Goal: Task Accomplishment & Management: Complete application form

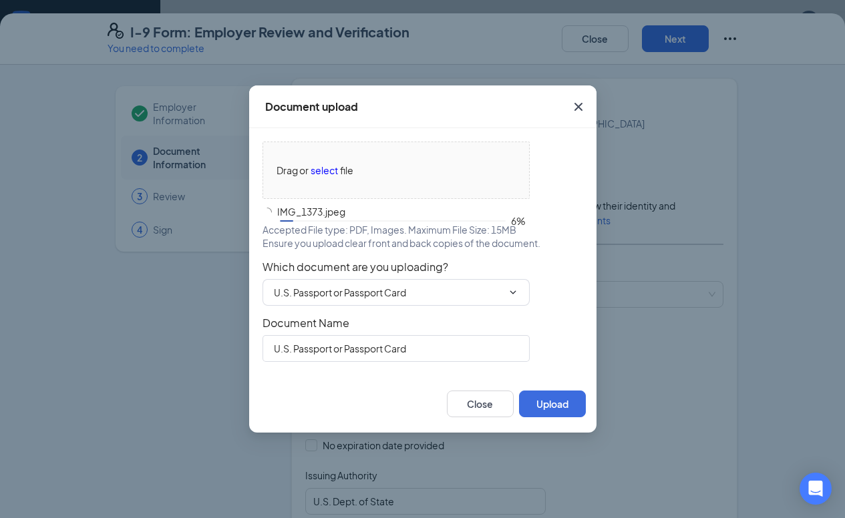
scroll to position [426, 0]
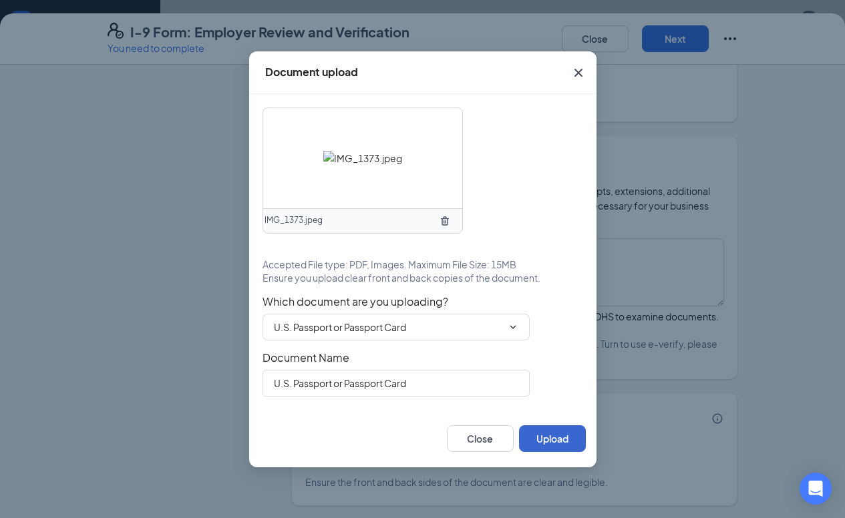
click at [542, 442] on button "Upload" at bounding box center [552, 439] width 67 height 27
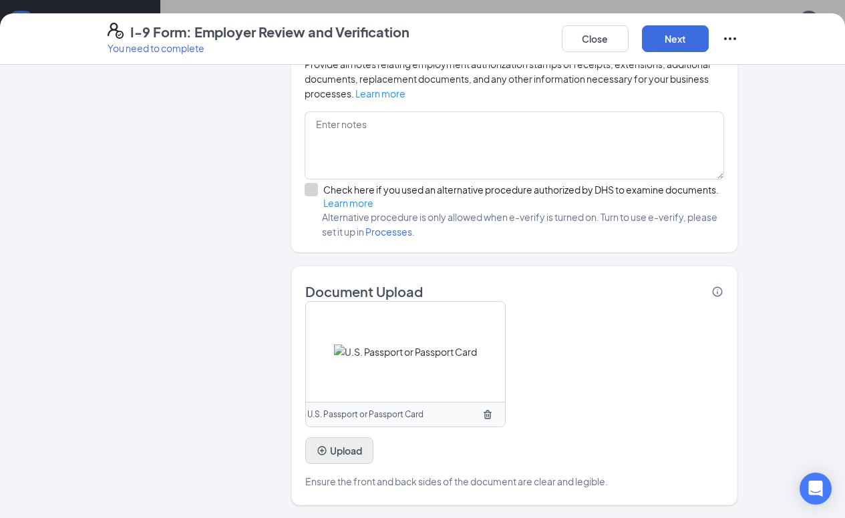
scroll to position [552, 0]
click at [337, 454] on button "Upload" at bounding box center [339, 451] width 68 height 27
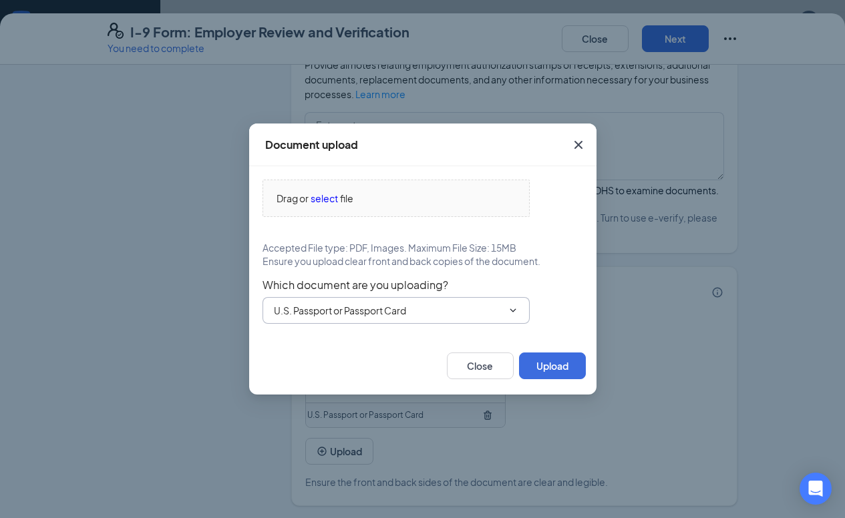
click at [318, 315] on input "U.S. Passport or Passport Card" at bounding box center [388, 310] width 228 height 15
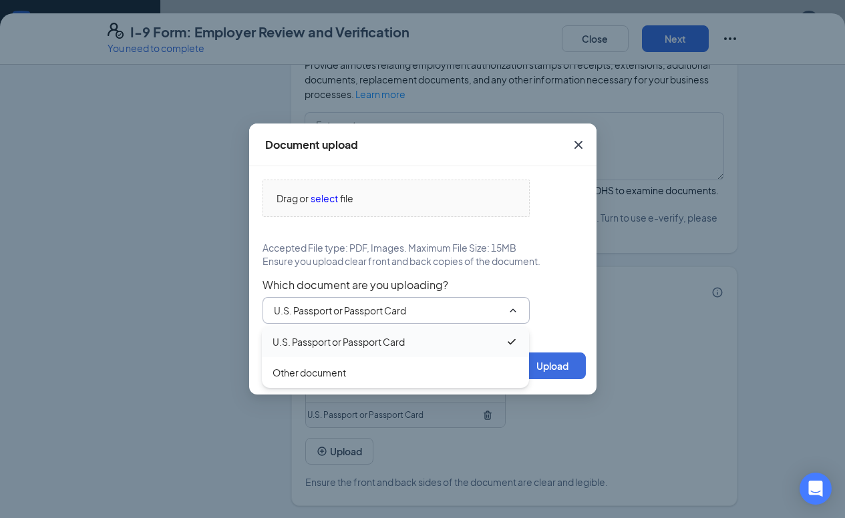
click at [315, 338] on div "U.S. Passport or Passport Card" at bounding box center [339, 342] width 132 height 15
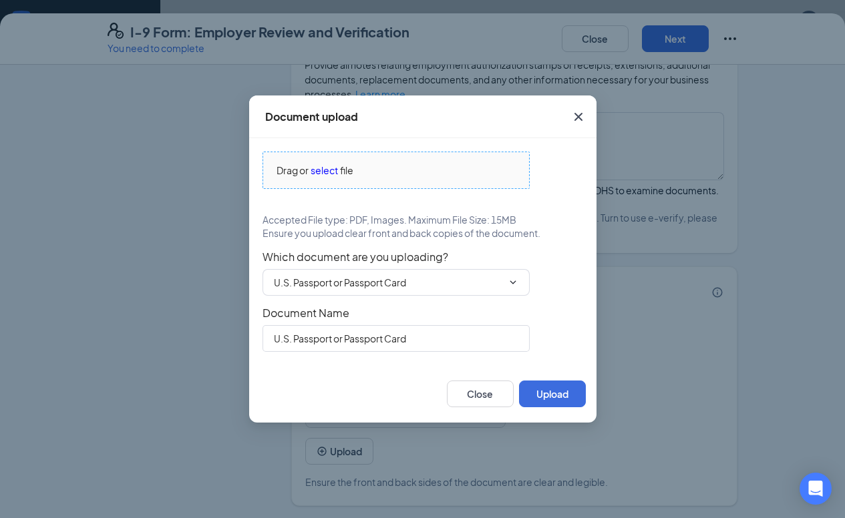
click at [334, 170] on span "select" at bounding box center [324, 170] width 27 height 15
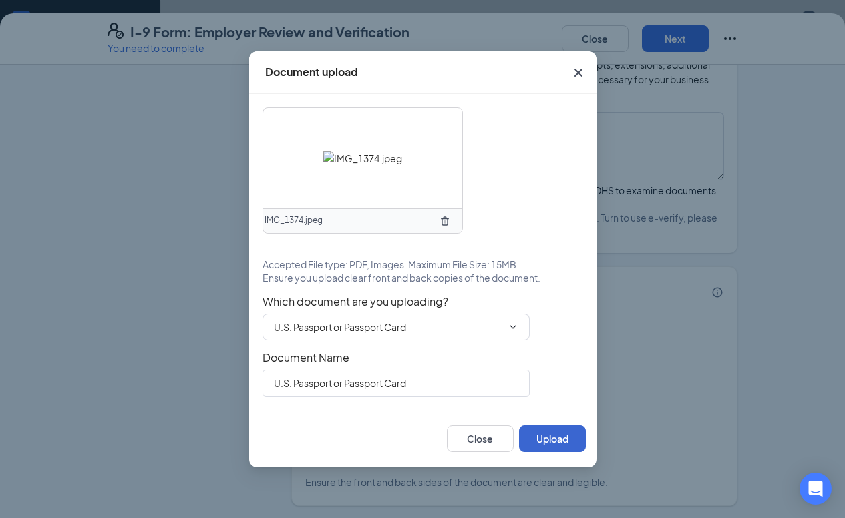
click at [551, 441] on button "Upload" at bounding box center [552, 439] width 67 height 27
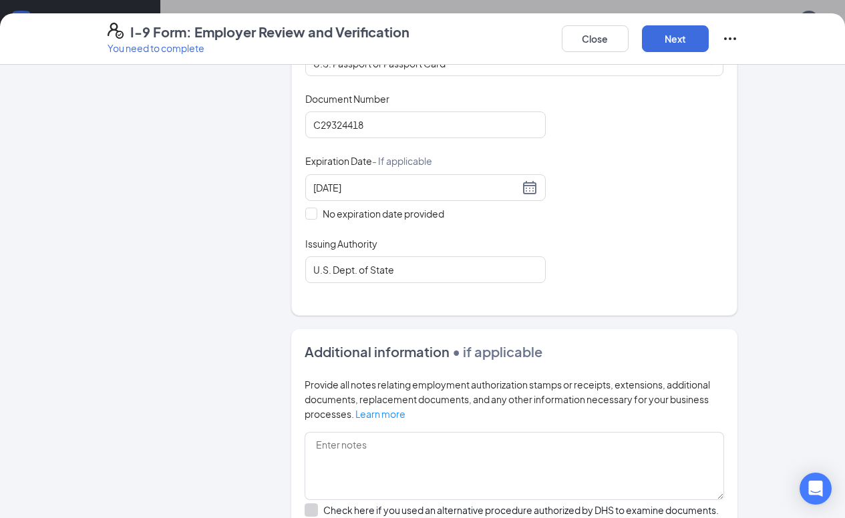
scroll to position [227, 0]
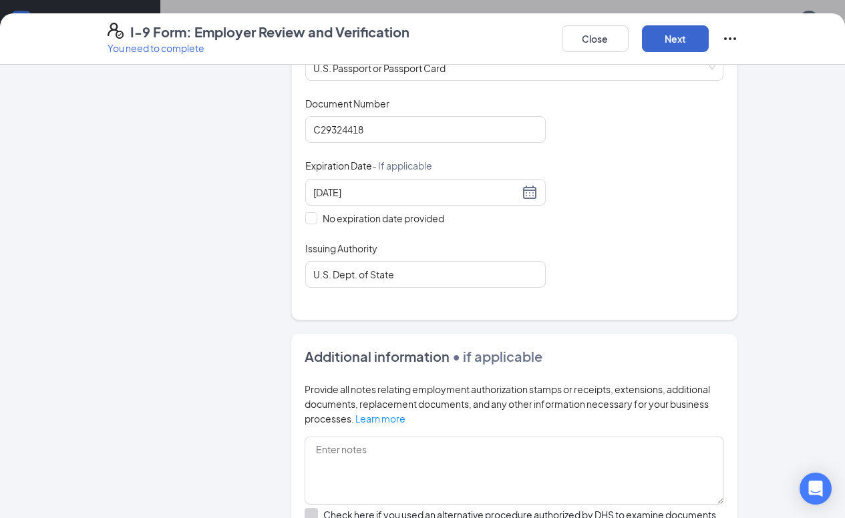
click at [674, 43] on button "Next" at bounding box center [675, 38] width 67 height 27
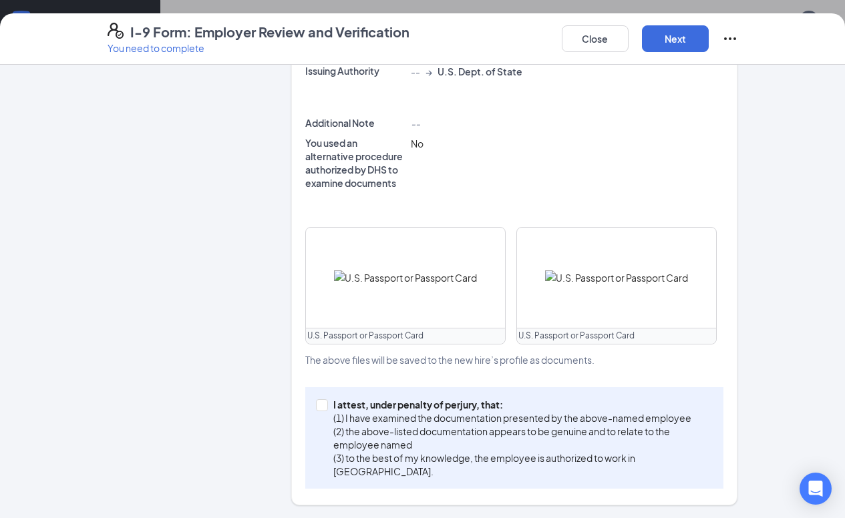
scroll to position [389, 0]
click at [325, 404] on input "I attest, under penalty of [PERSON_NAME], that: (1) I have examined the documen…" at bounding box center [320, 404] width 9 height 9
checkbox input "true"
click at [675, 40] on button "Next" at bounding box center [675, 38] width 67 height 27
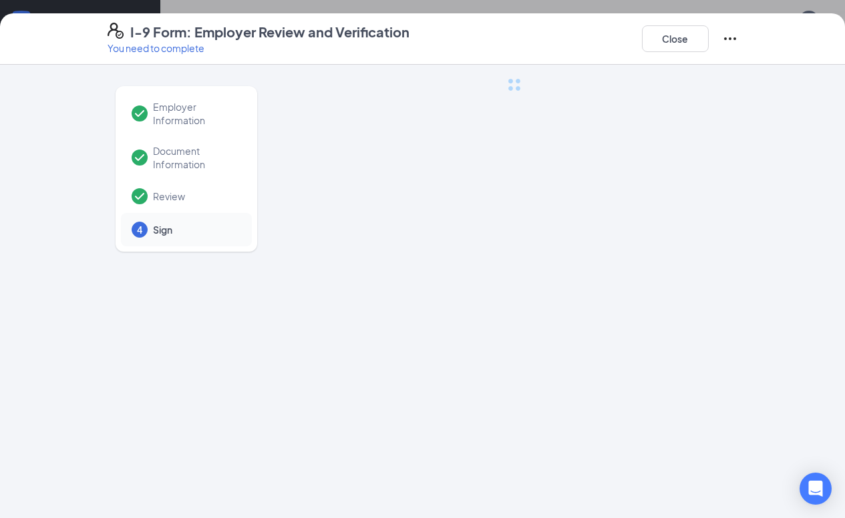
scroll to position [0, 0]
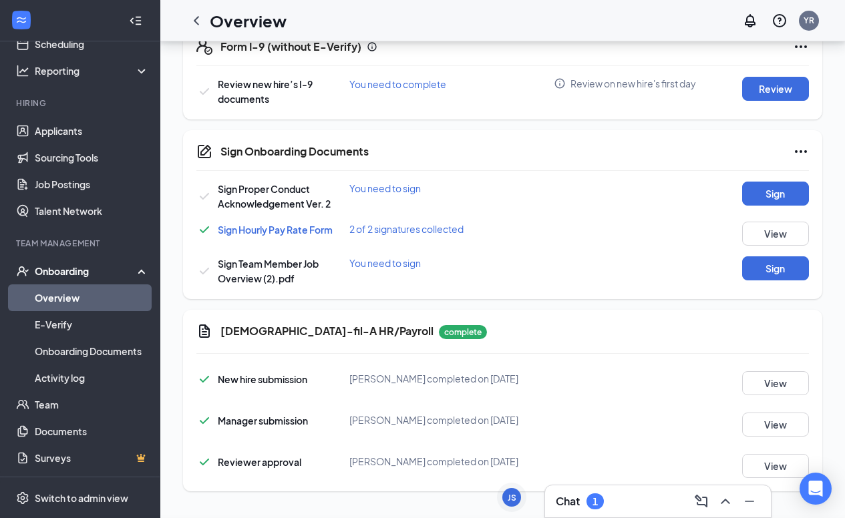
click at [424, 190] on div "I-9 Form: Employer Review and Verification You need to complete Close Employer …" at bounding box center [422, 259] width 845 height 518
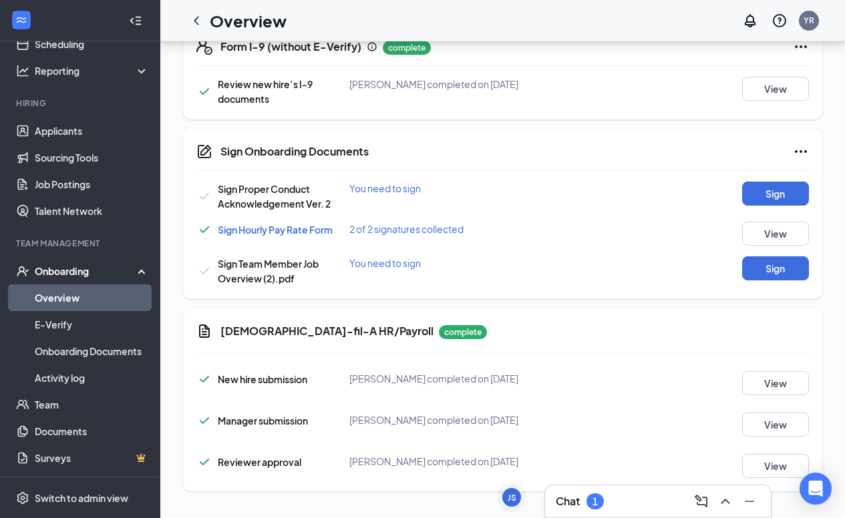
click at [635, 502] on div "Chat 1" at bounding box center [658, 501] width 204 height 21
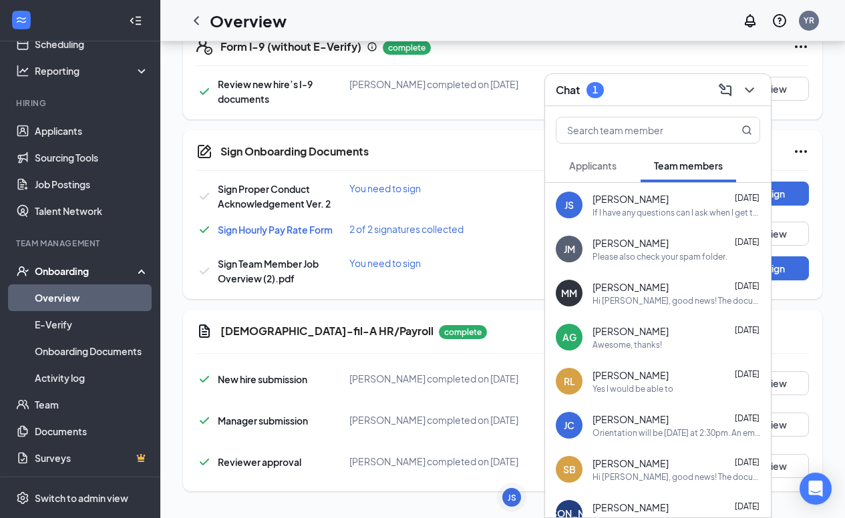
click at [615, 201] on span "[PERSON_NAME]" at bounding box center [631, 198] width 76 height 13
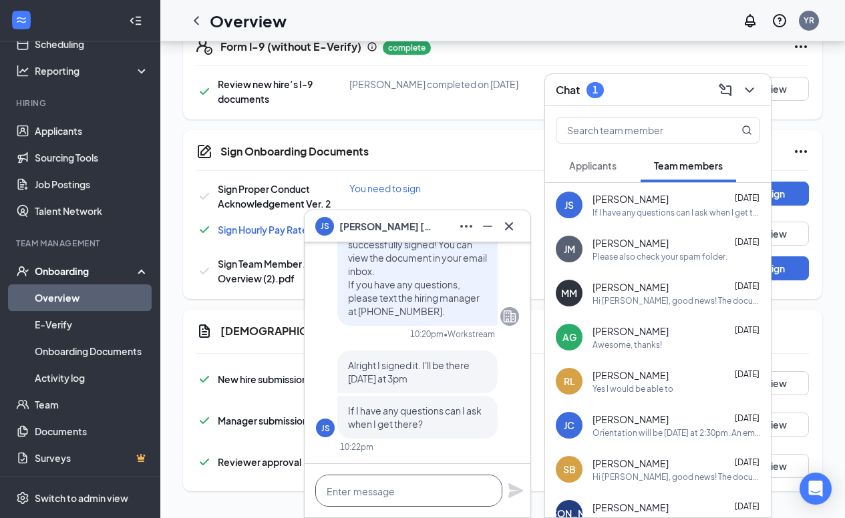
click at [359, 490] on textarea at bounding box center [408, 491] width 187 height 32
type textarea "P"
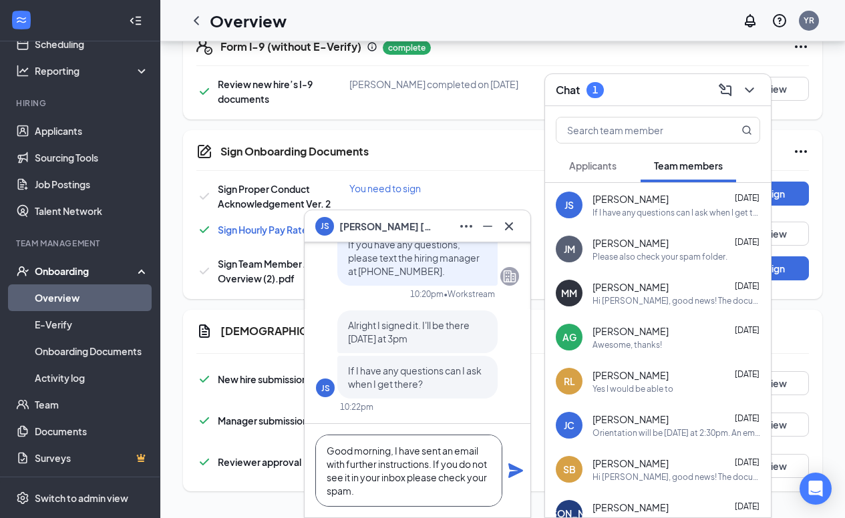
type textarea "Good morning, I have sent an email with further instructions. If you do not see…"
click at [526, 471] on div "Good morning, I have sent an email with further instructions. If you do not see…" at bounding box center [418, 471] width 226 height 94
click at [519, 466] on icon "Plane" at bounding box center [516, 471] width 16 height 16
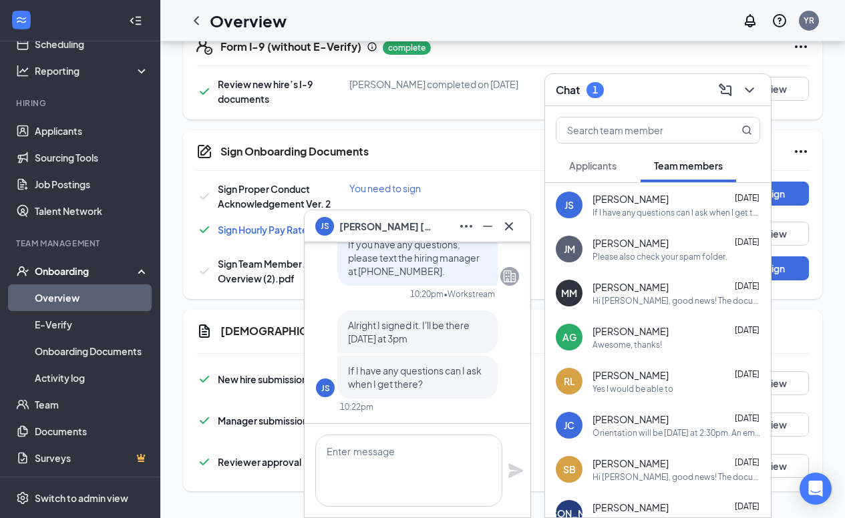
scroll to position [0, 0]
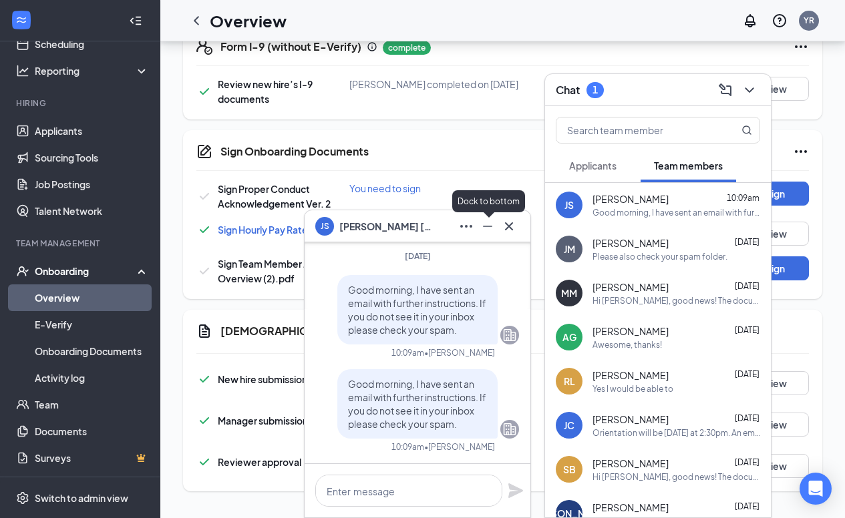
click at [491, 232] on icon "Minimize" at bounding box center [488, 226] width 16 height 16
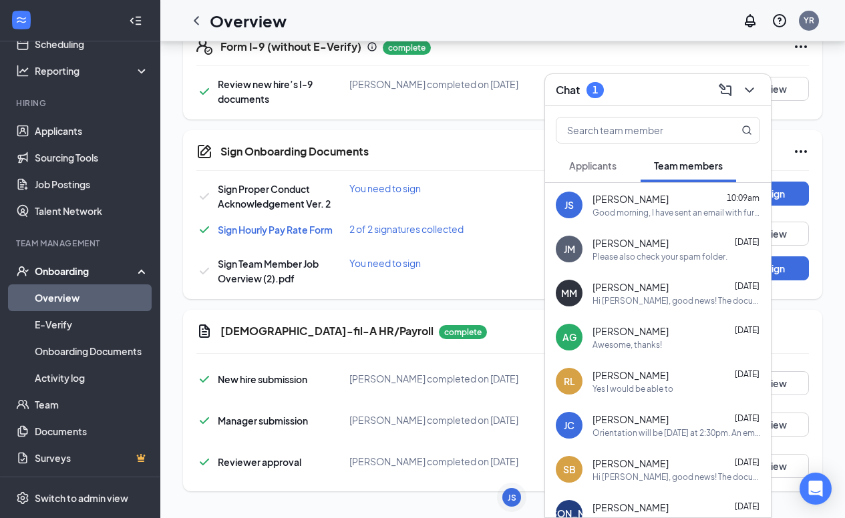
click at [614, 177] on button "Applicants" at bounding box center [593, 165] width 74 height 33
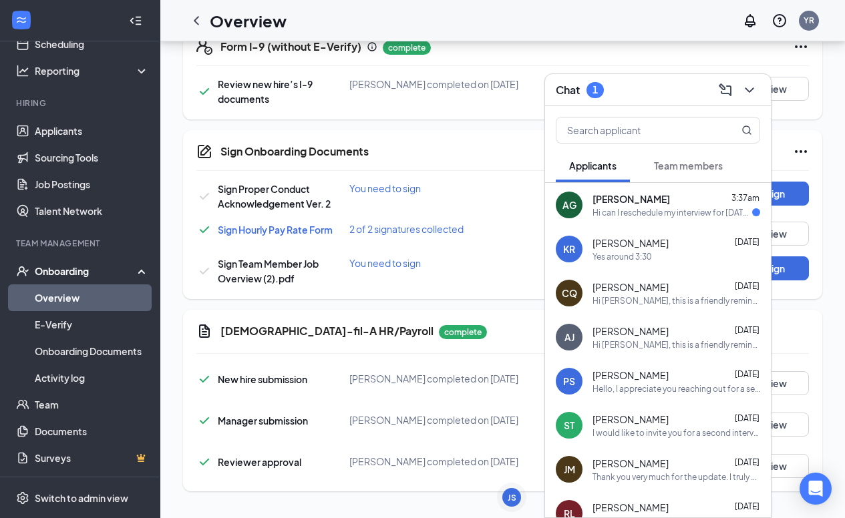
click at [619, 206] on div "[PERSON_NAME] 3:37am Hi can I reschedule my interview for [DATE] I'm sorry but …" at bounding box center [677, 205] width 168 height 26
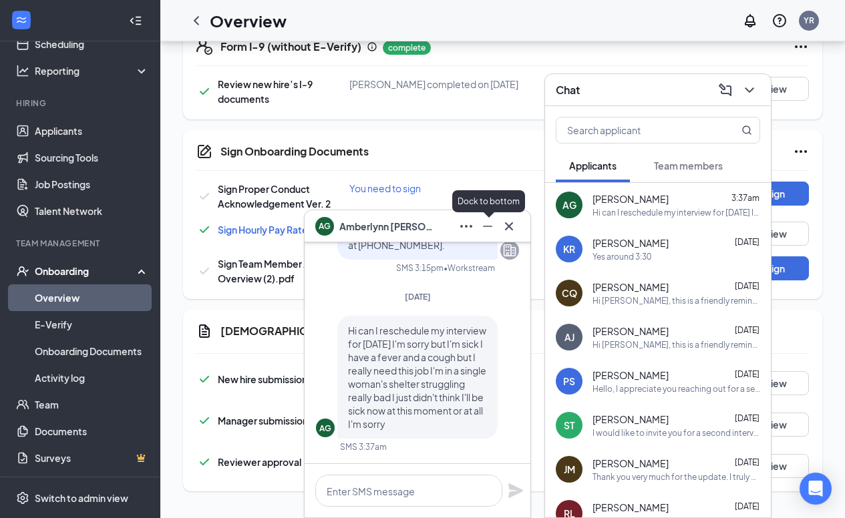
click at [486, 229] on icon "Minimize" at bounding box center [488, 226] width 16 height 16
